Goal: Navigation & Orientation: Find specific page/section

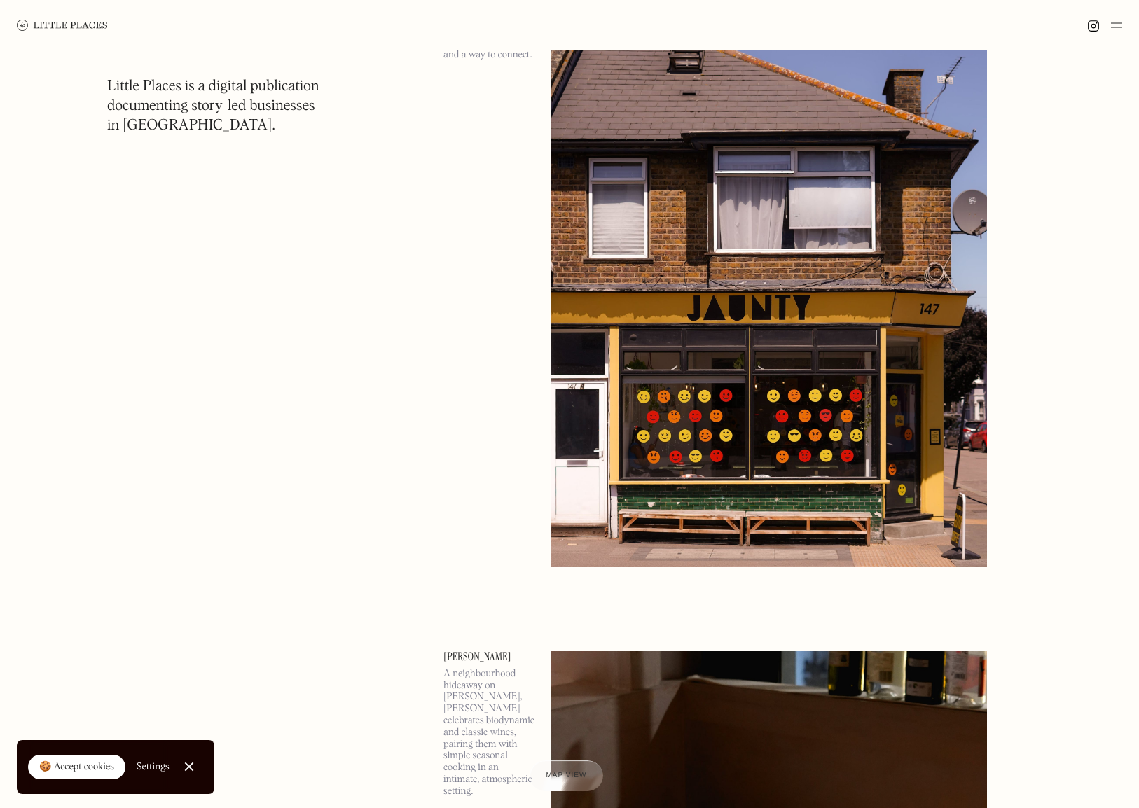
scroll to position [891, 0]
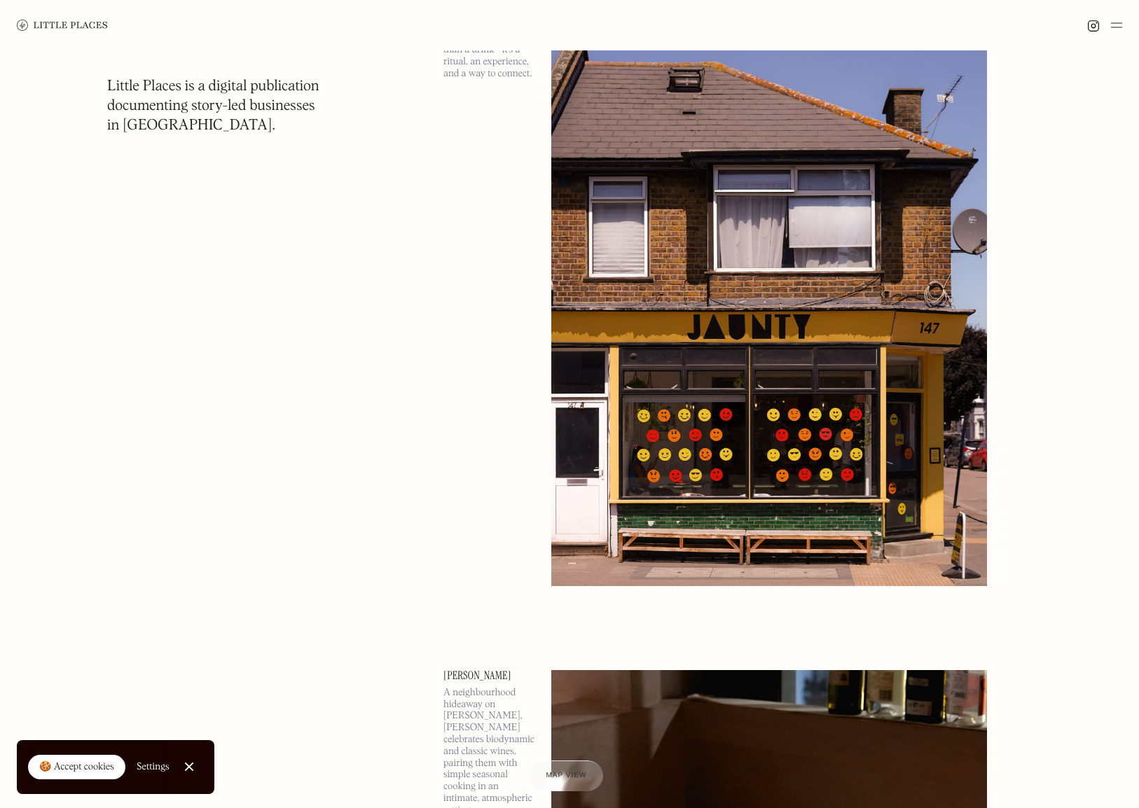
click at [698, 383] on img at bounding box center [769, 271] width 436 height 629
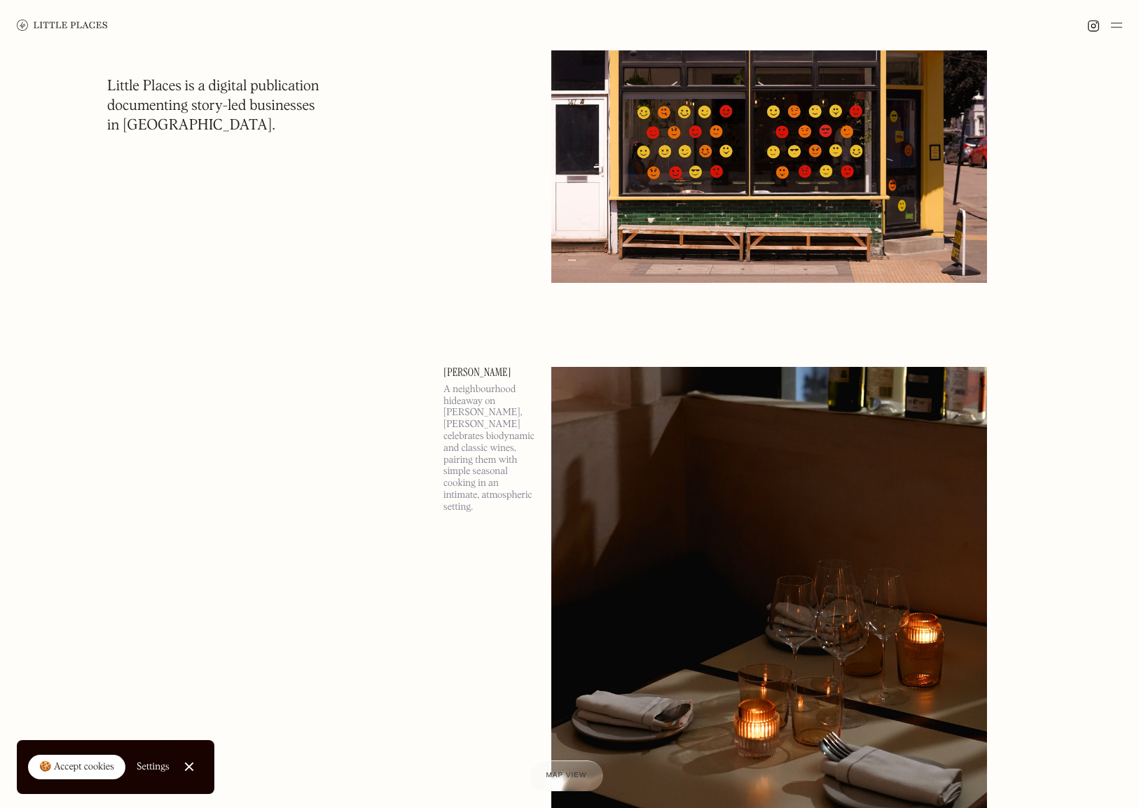
scroll to position [1539, 0]
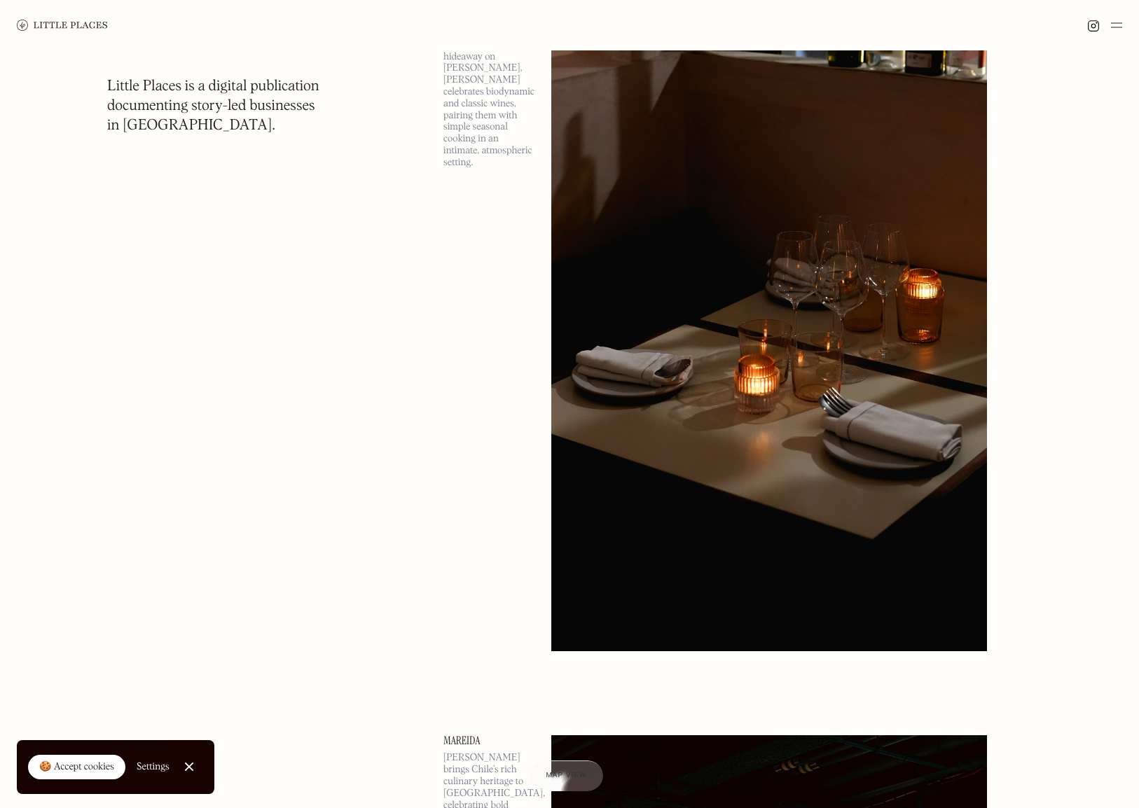
click at [637, 381] on img at bounding box center [769, 336] width 436 height 629
